Goal: Task Accomplishment & Management: Complete application form

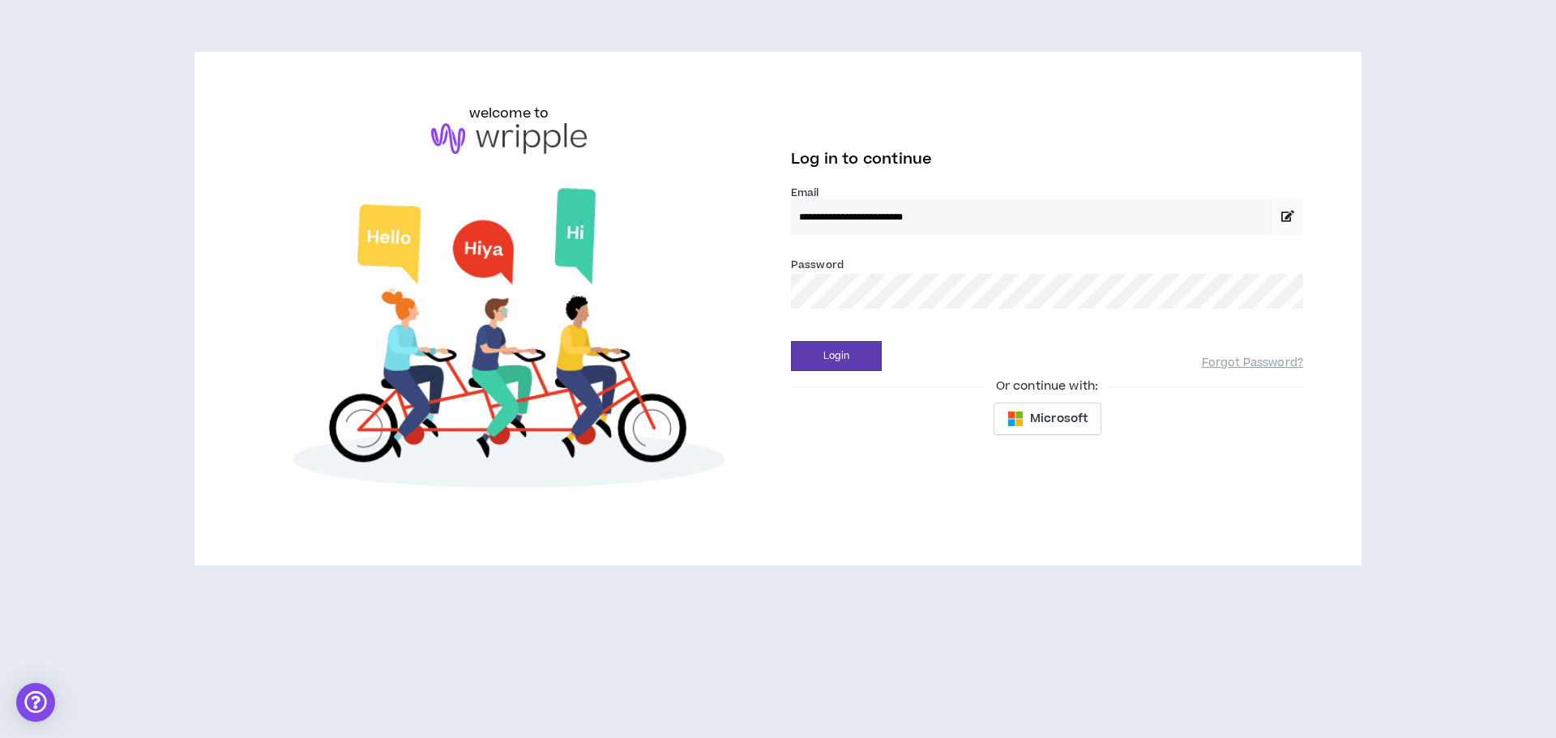
click at [791, 341] on button "Login" at bounding box center [836, 356] width 91 height 30
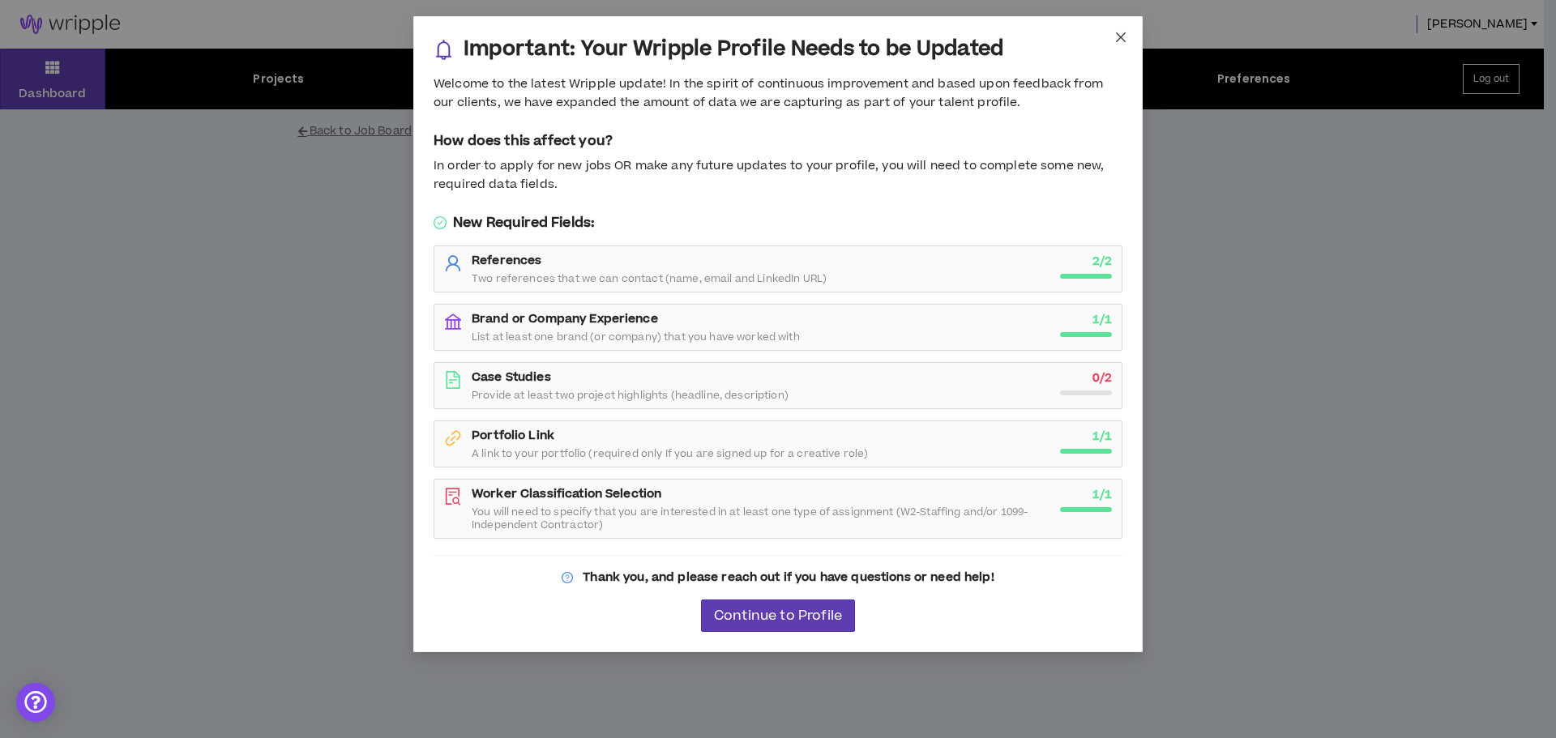
click at [1127, 35] on span "Close" at bounding box center [1121, 38] width 44 height 44
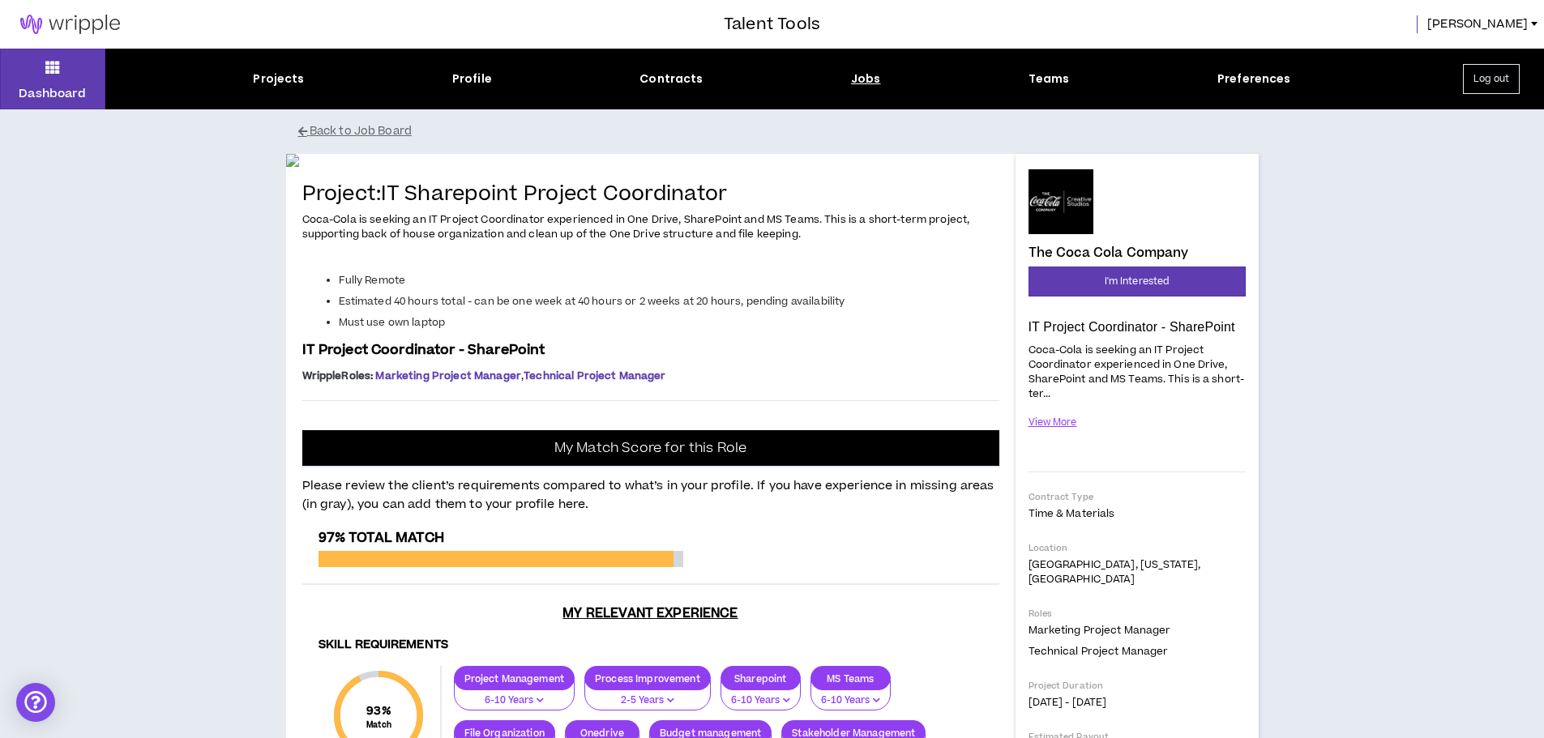
click at [882, 83] on div "Projects Profile Contracts Jobs Teams Preferences" at bounding box center [771, 79] width 1333 height 17
click at [284, 83] on div "Projects" at bounding box center [278, 79] width 51 height 17
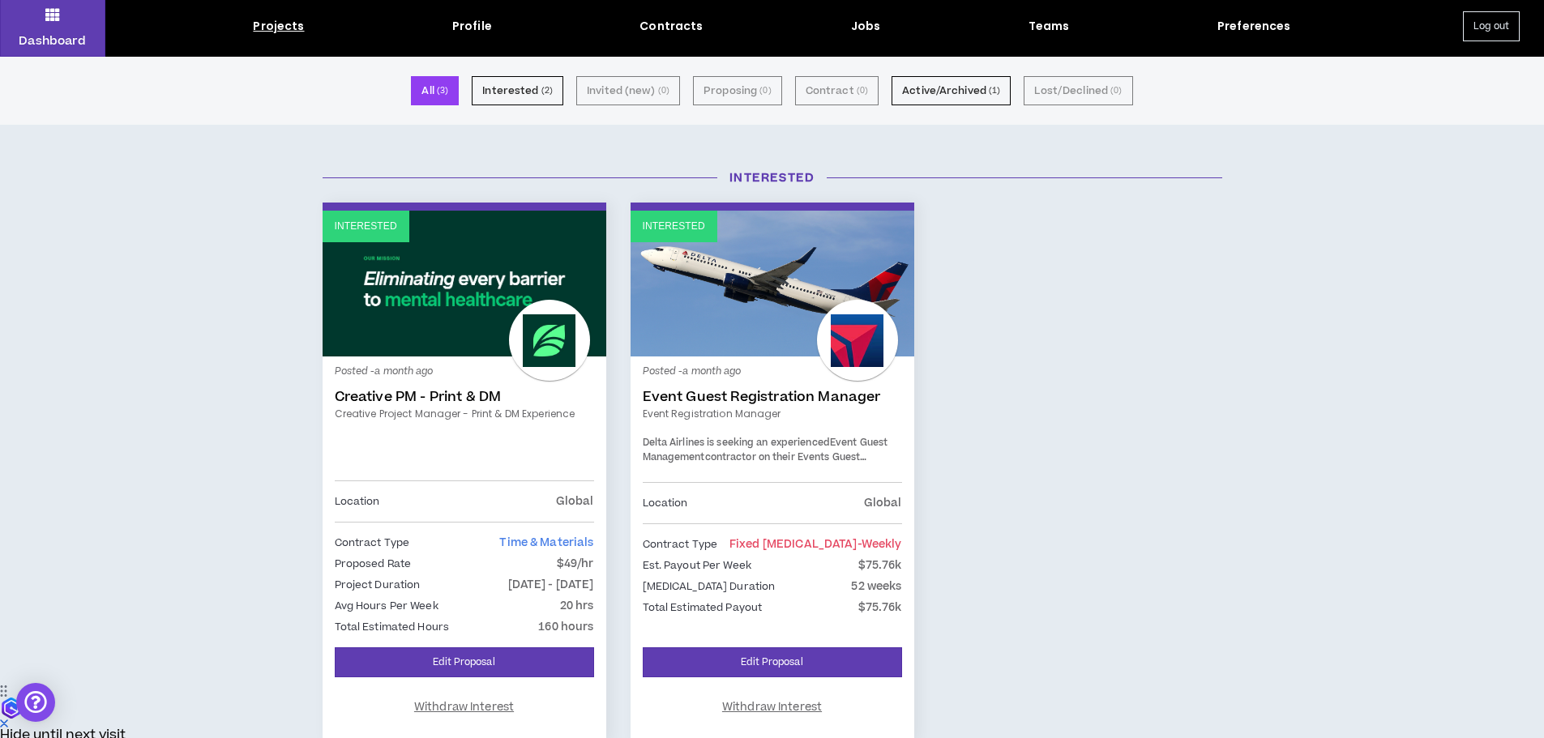
scroll to position [81, 0]
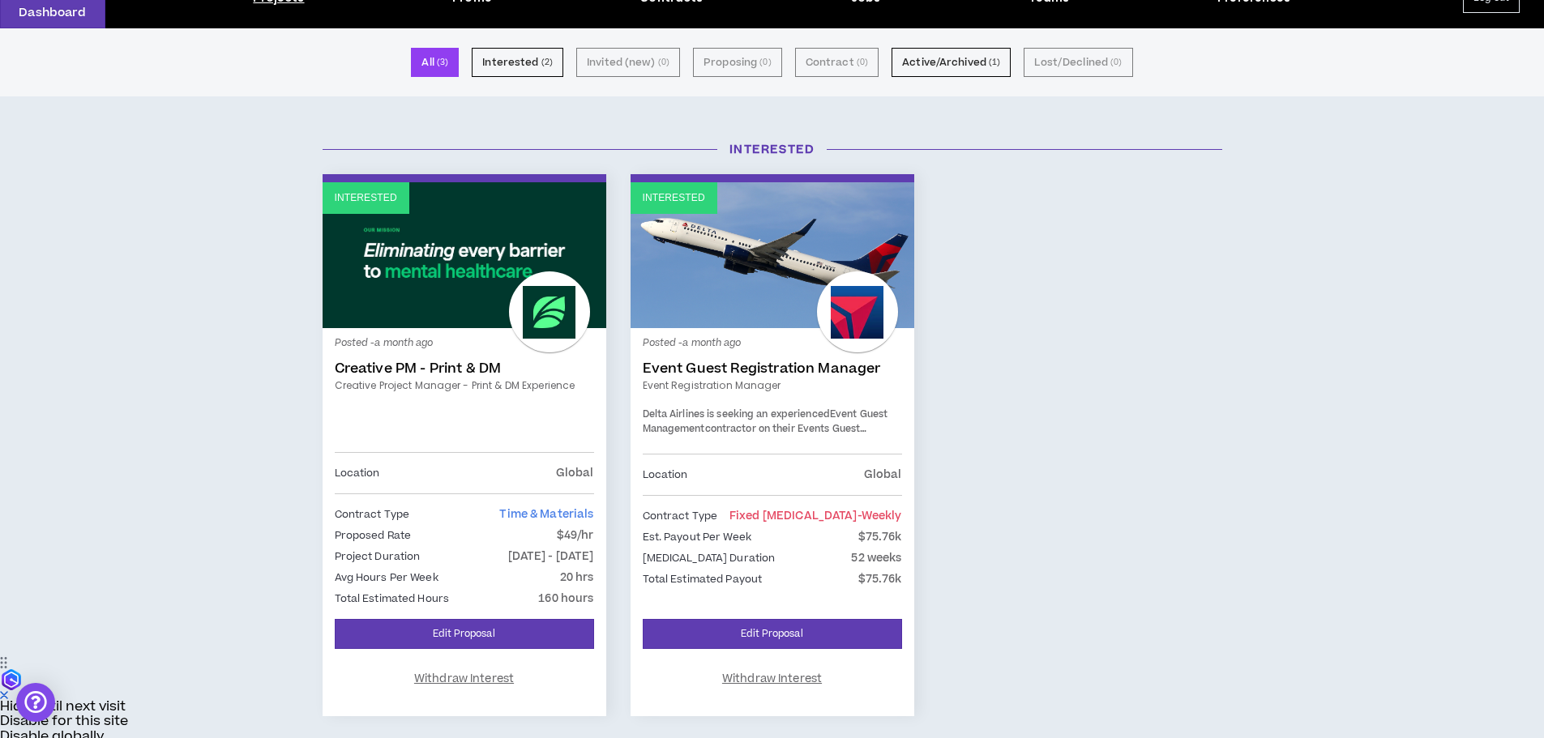
click at [781, 240] on link "Interested" at bounding box center [773, 255] width 284 height 146
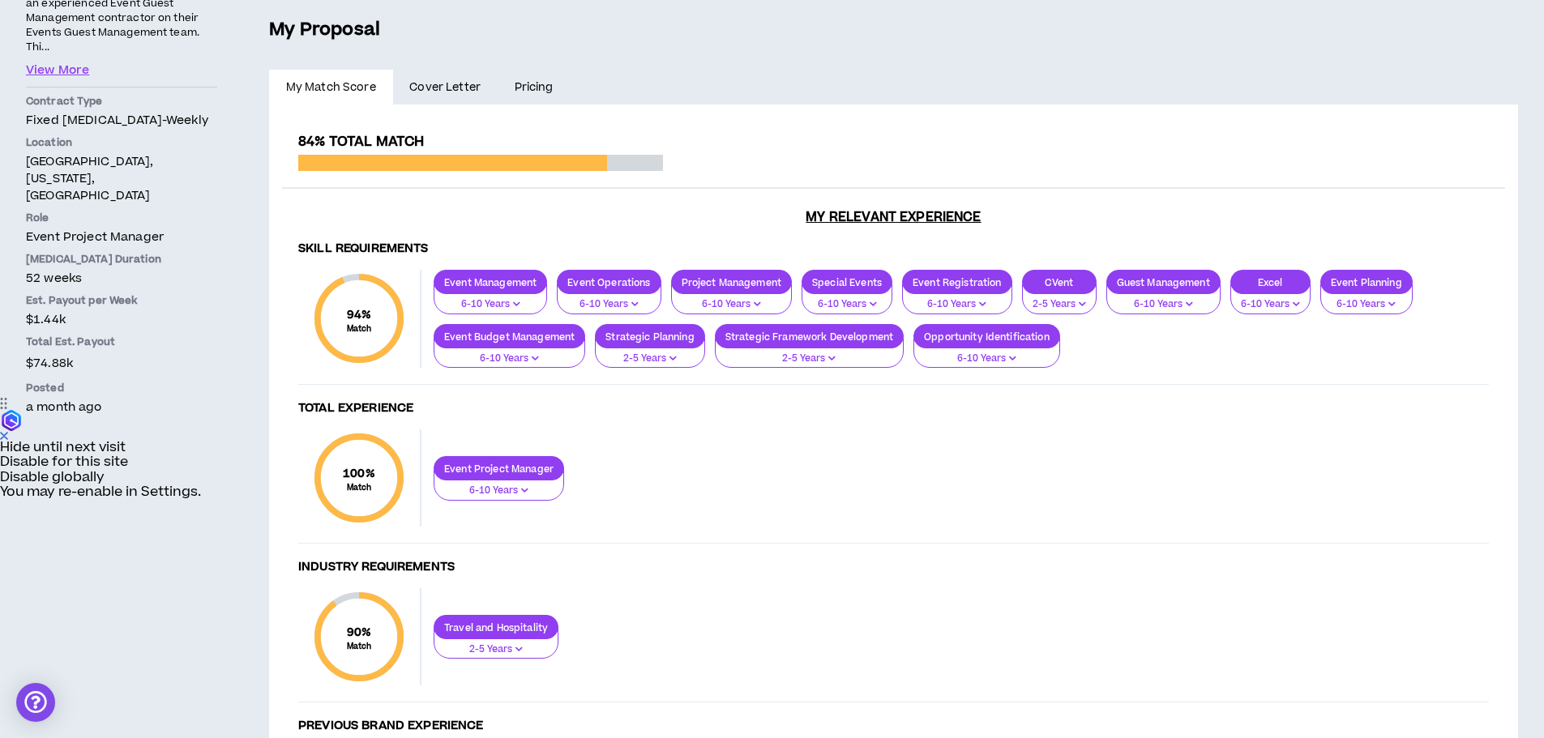
scroll to position [144, 0]
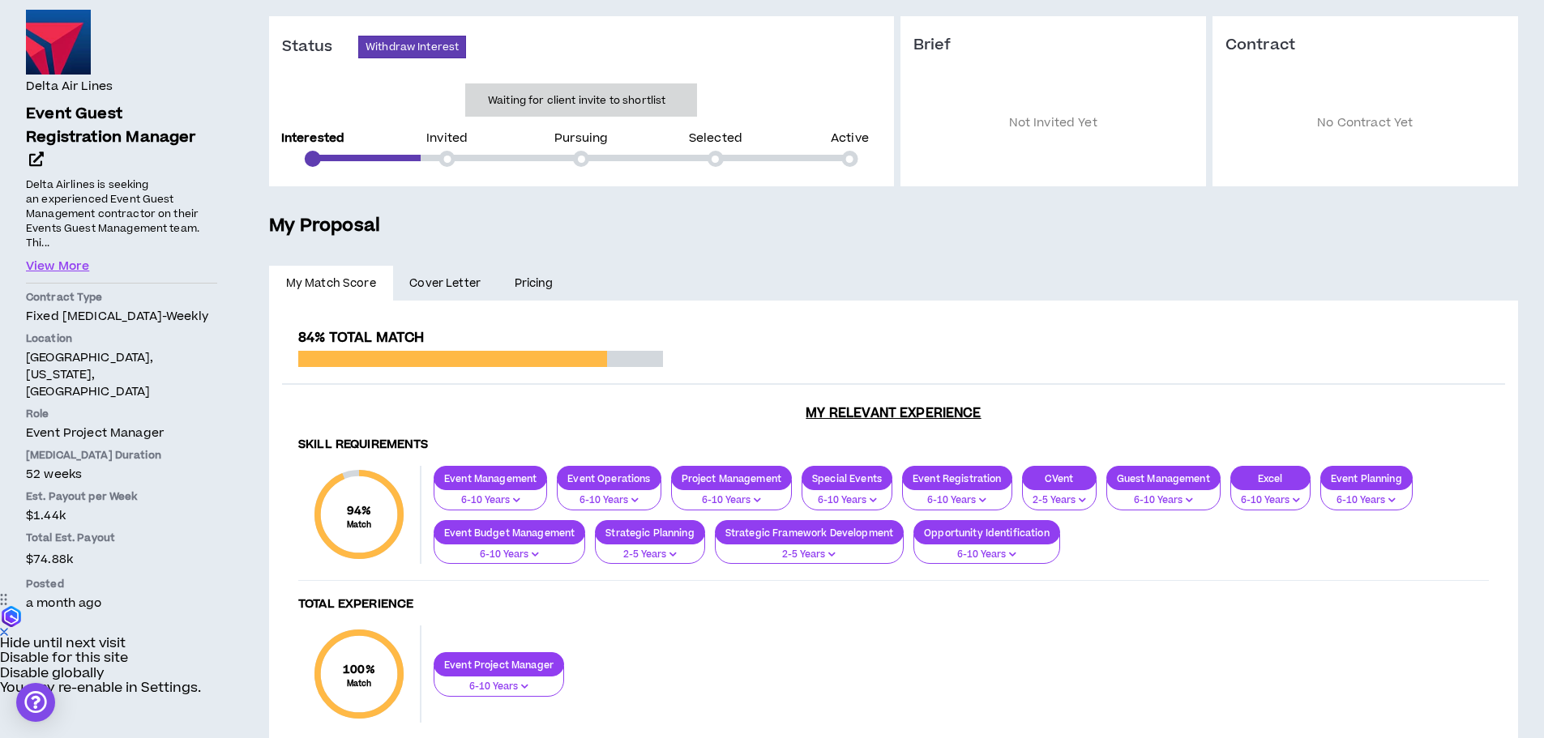
click at [465, 292] on span "Cover Letter" at bounding box center [444, 284] width 71 height 18
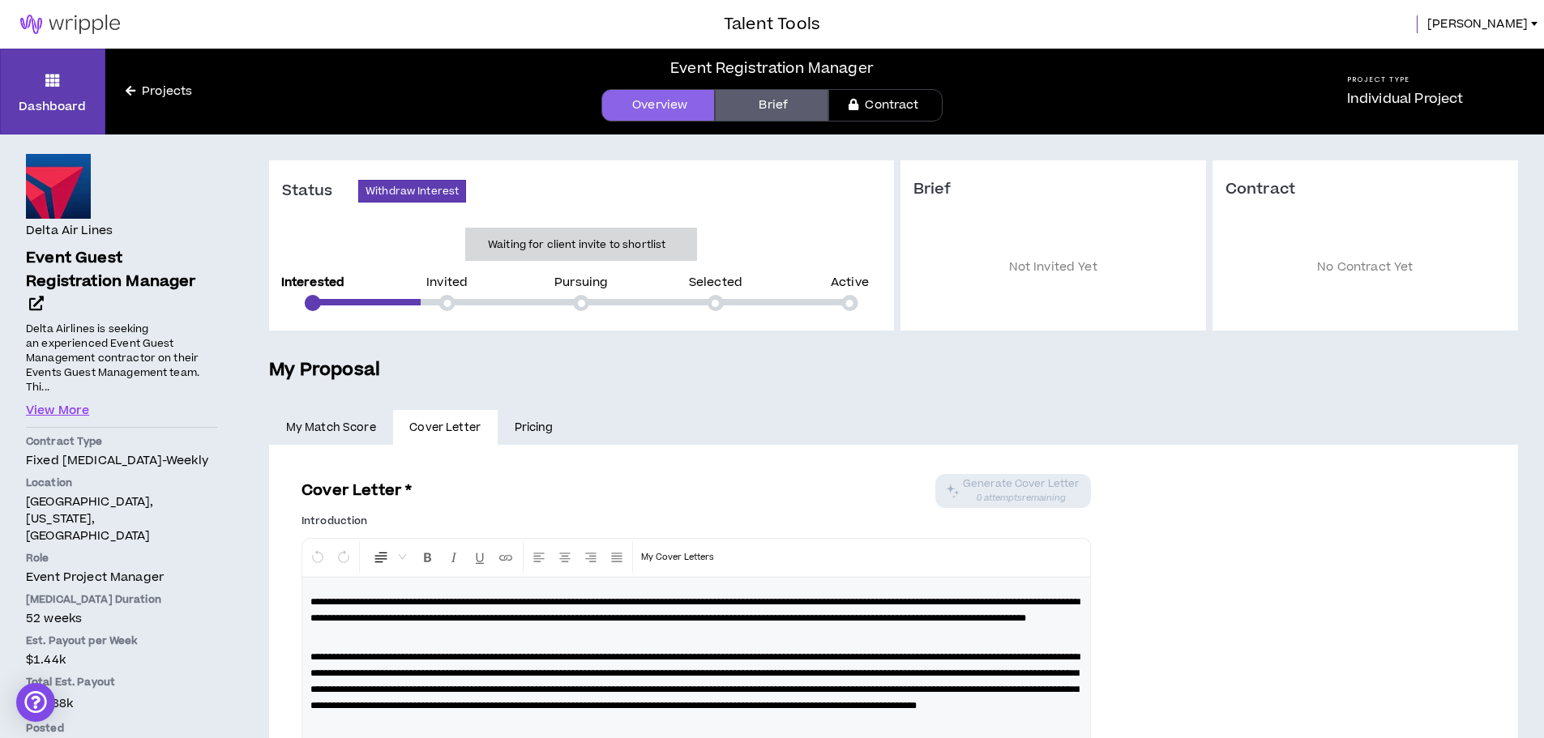
click at [776, 110] on link "Brief" at bounding box center [771, 105] width 113 height 32
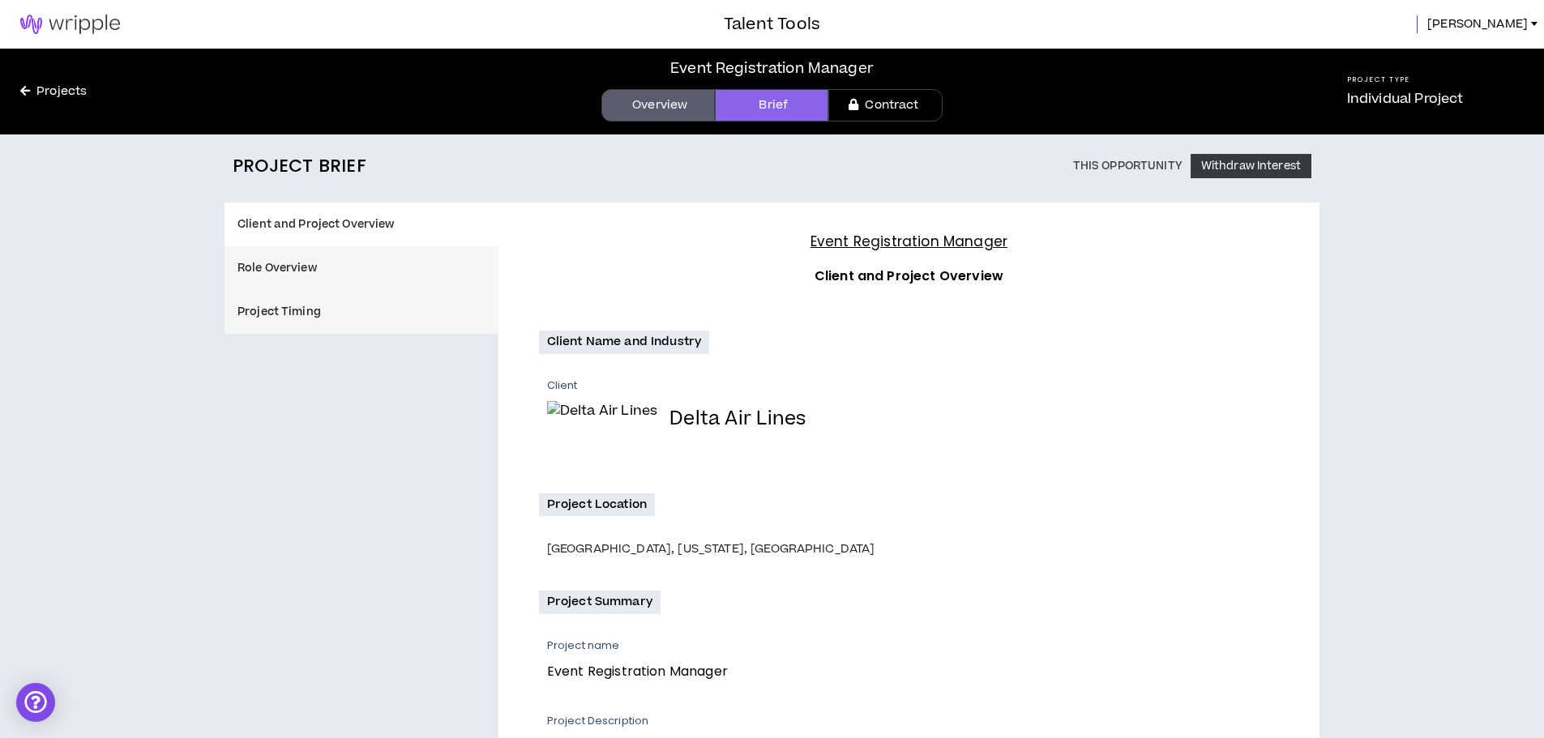
click at [668, 111] on link "Overview" at bounding box center [657, 105] width 113 height 32
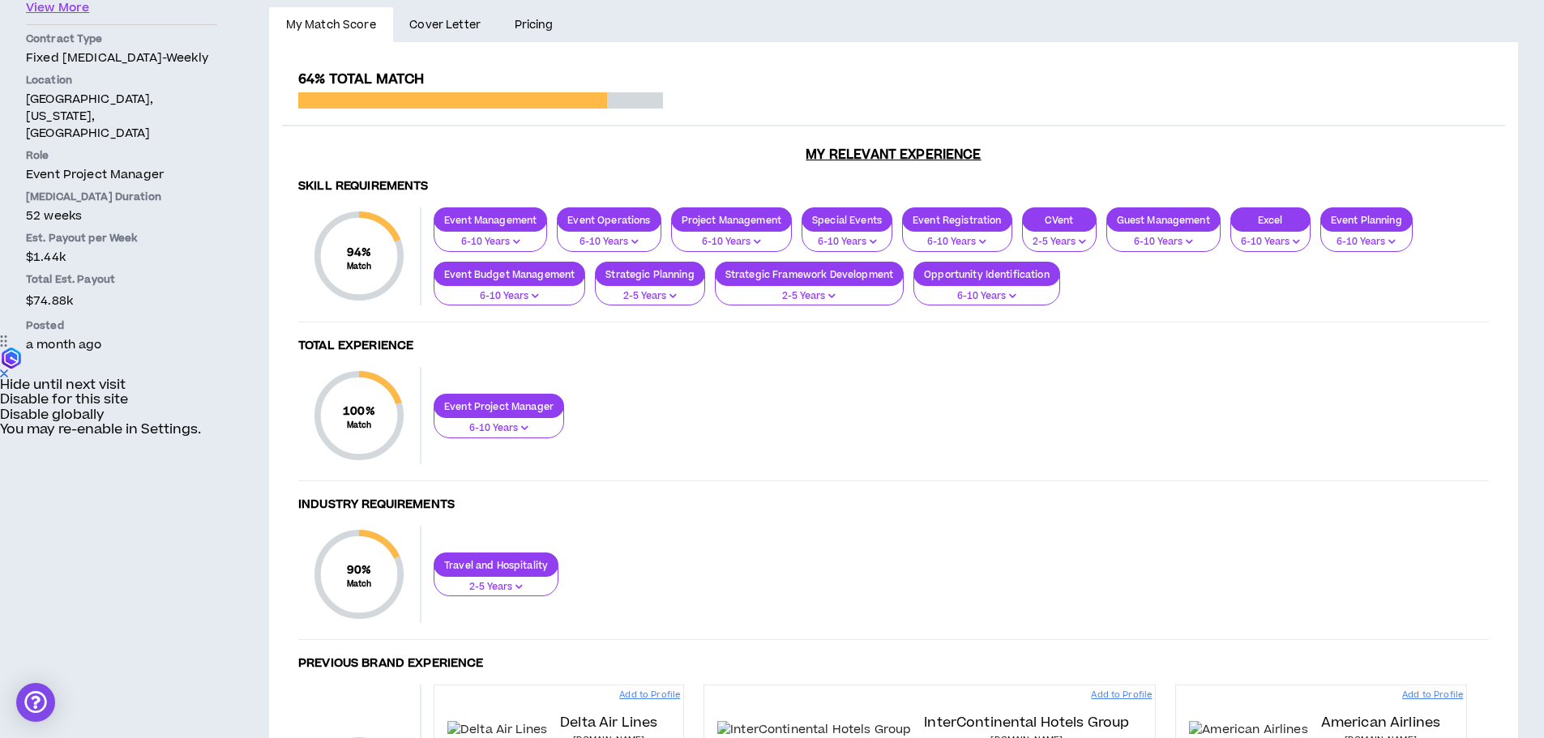
scroll to position [405, 0]
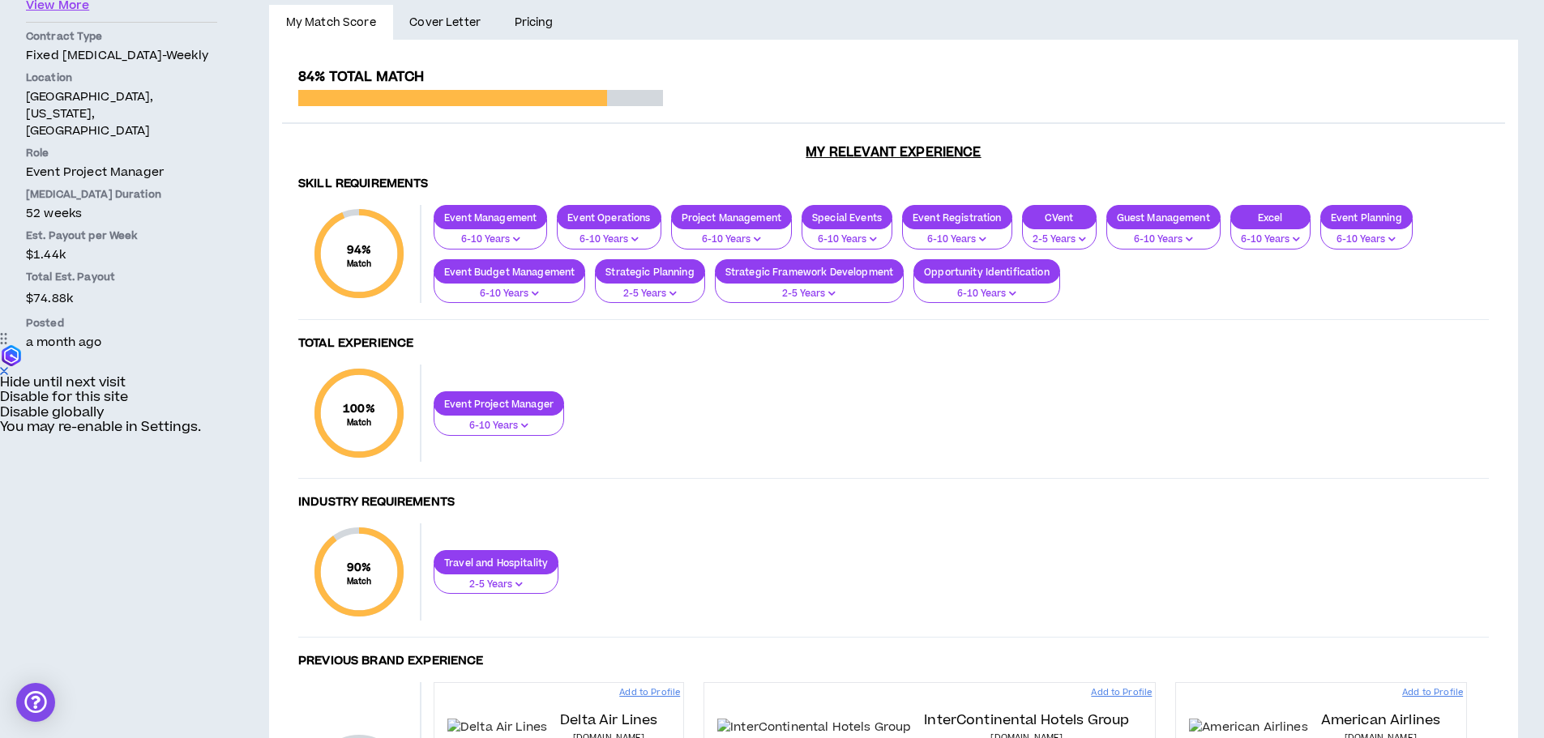
click at [443, 17] on span "Cover Letter" at bounding box center [444, 23] width 71 height 18
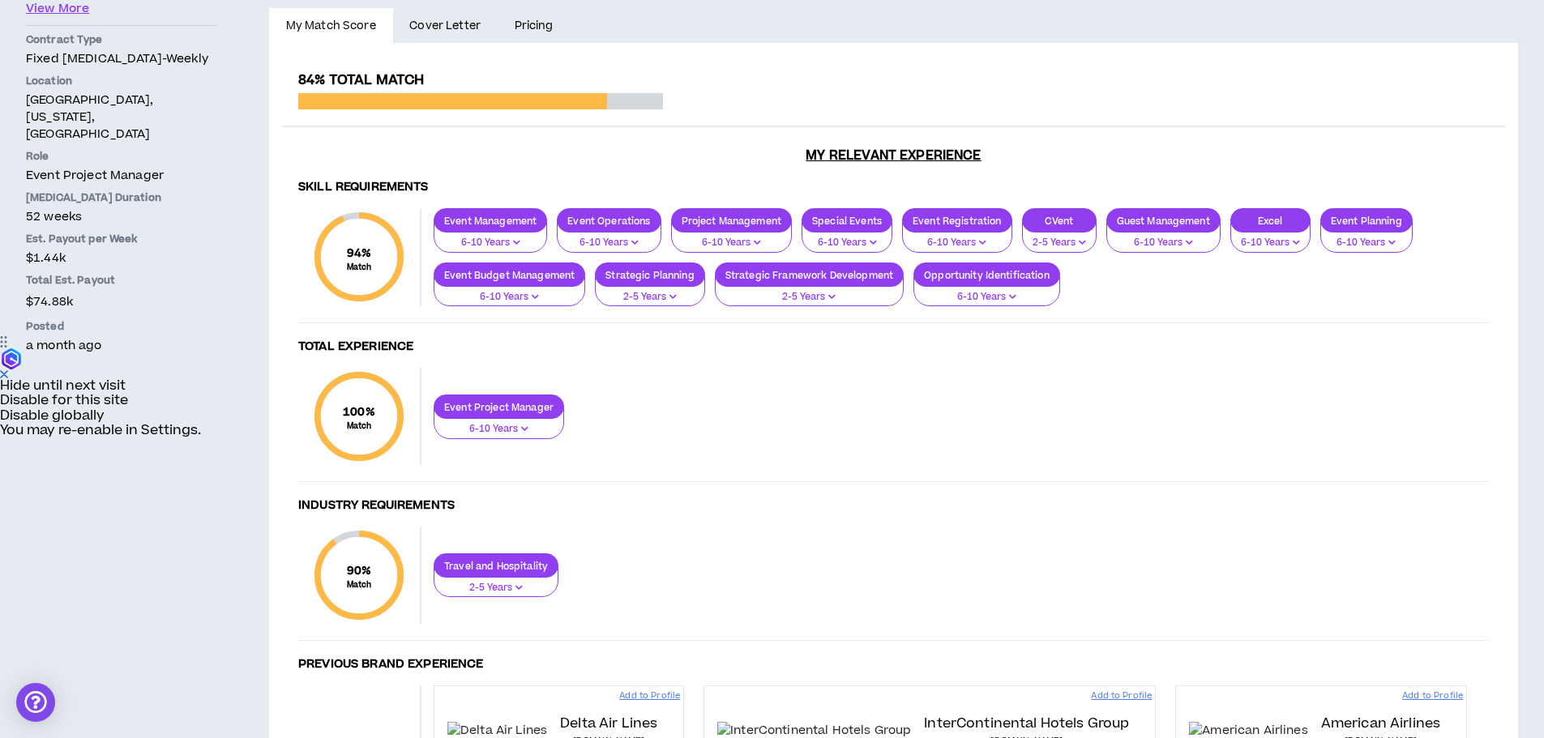
scroll to position [405, 0]
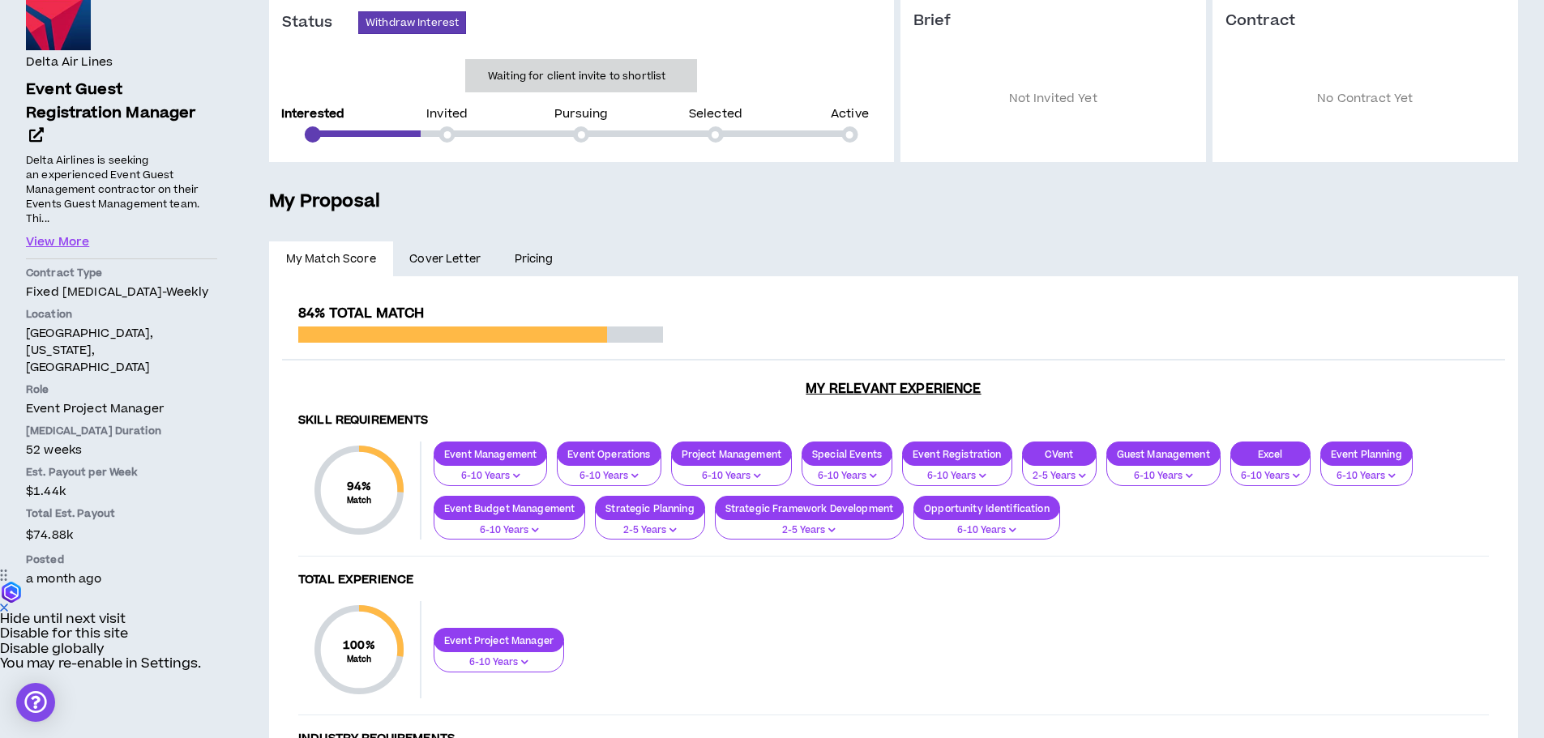
scroll to position [144, 0]
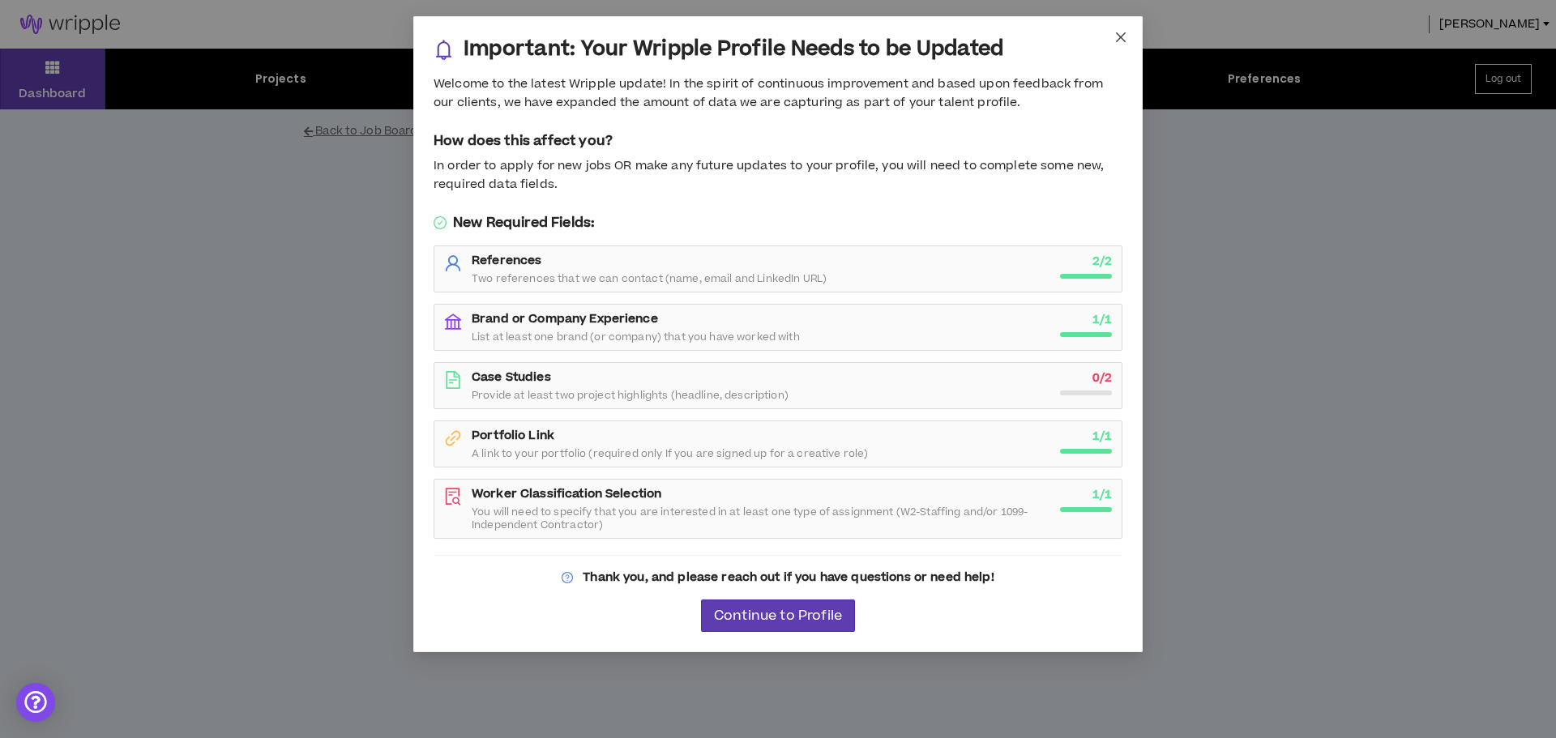
click at [1123, 33] on icon "close" at bounding box center [1120, 37] width 13 height 13
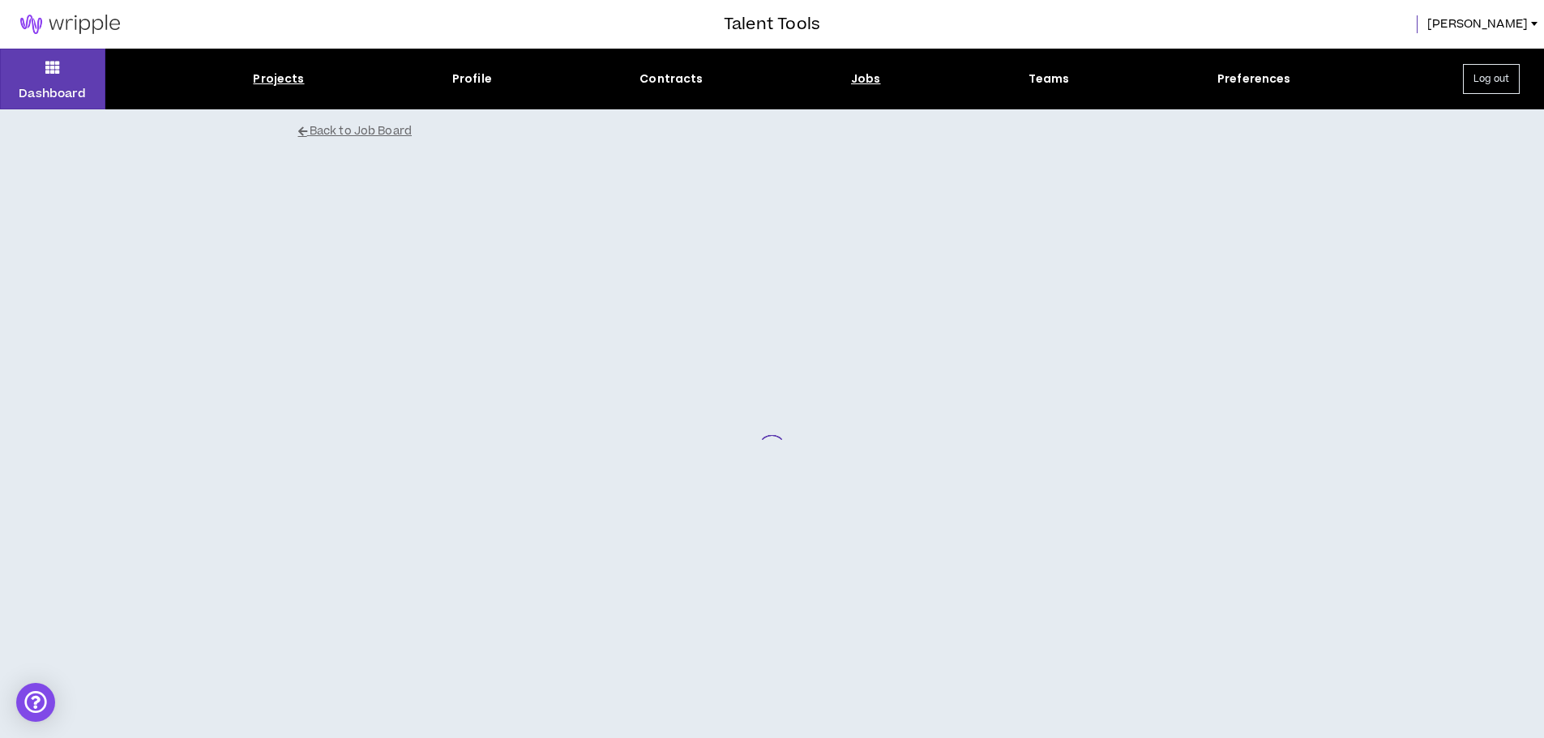
click at [283, 82] on div "Projects" at bounding box center [278, 79] width 51 height 17
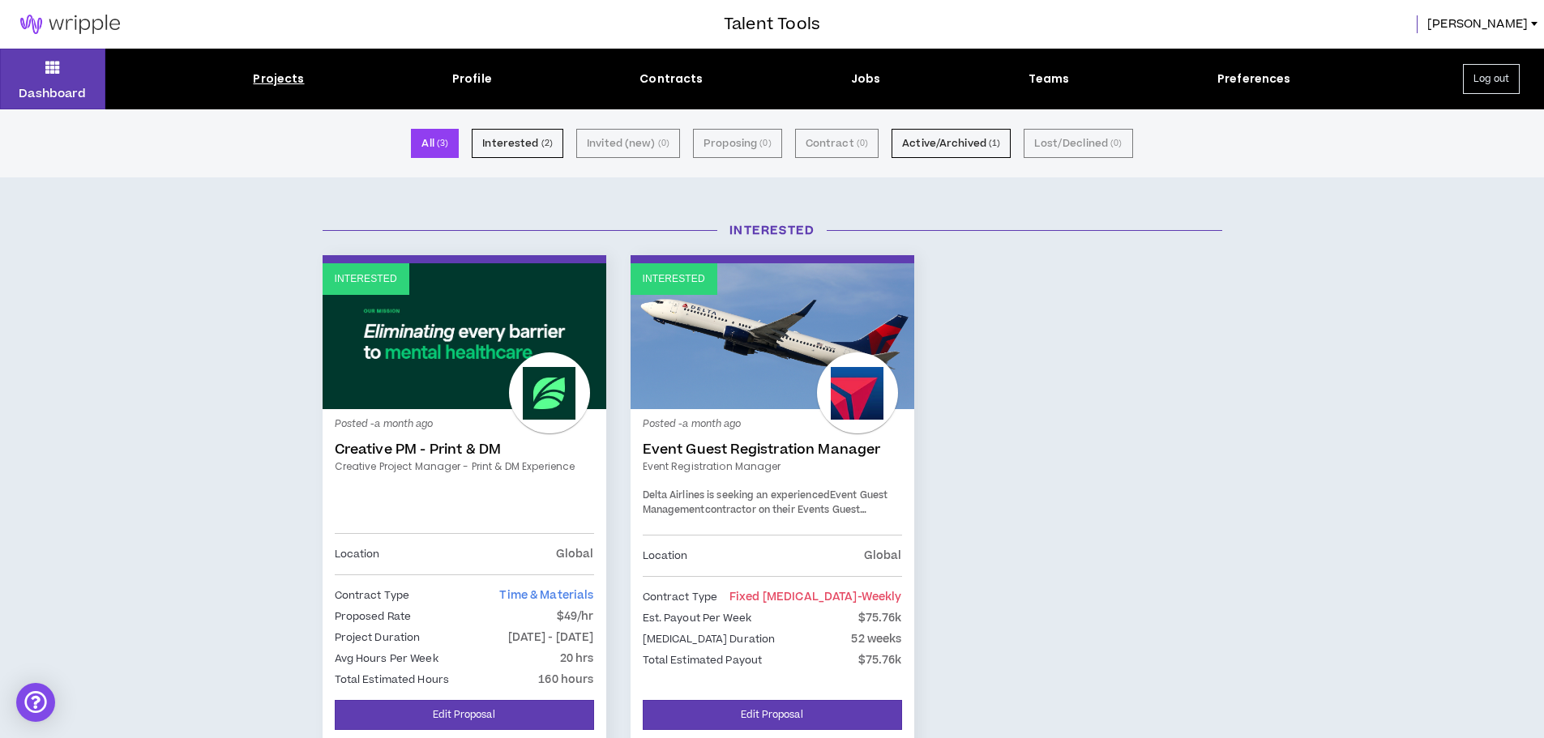
click at [463, 367] on link "Interested" at bounding box center [465, 336] width 284 height 146
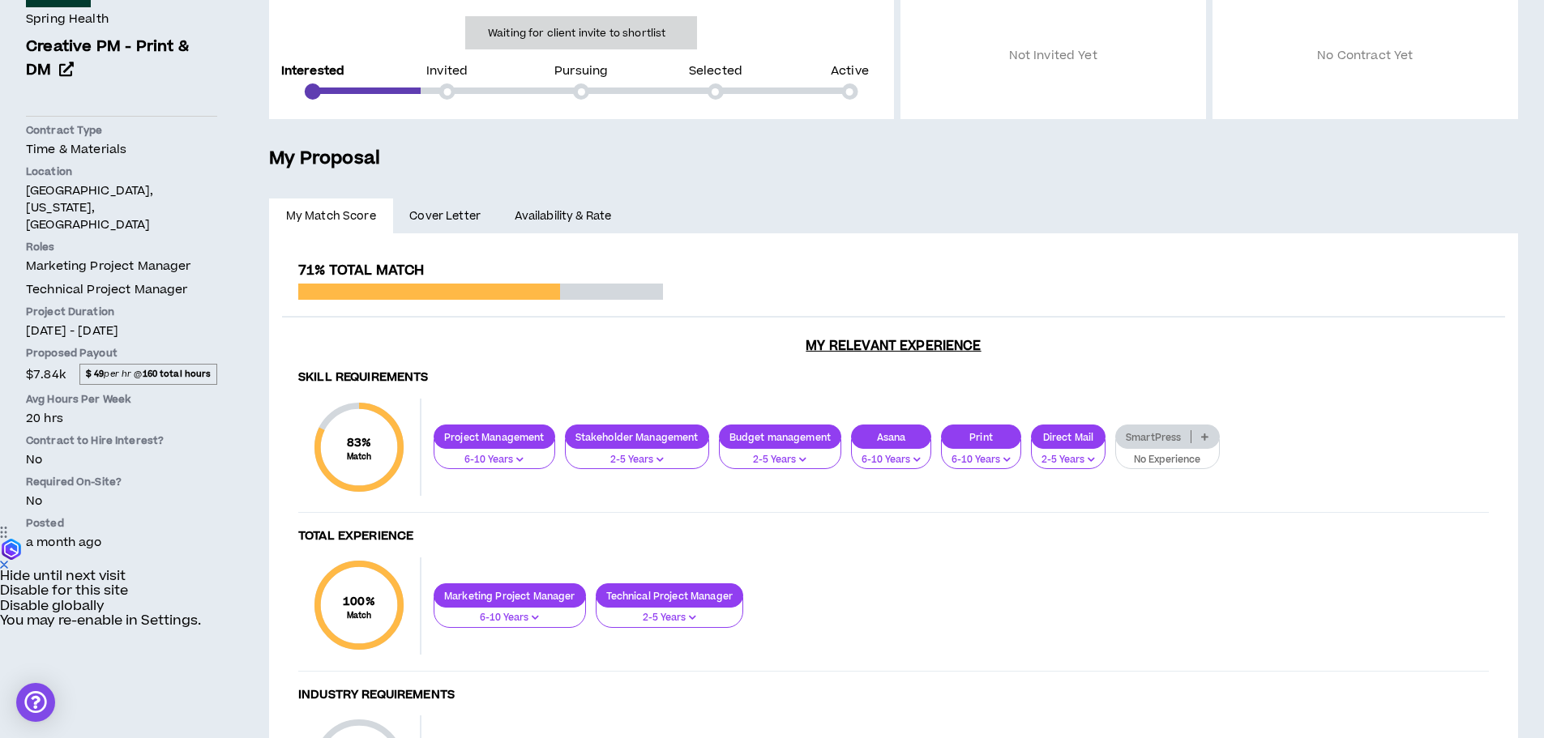
click at [469, 216] on span "Cover Letter" at bounding box center [444, 216] width 71 height 18
